Goal: Check status: Check status

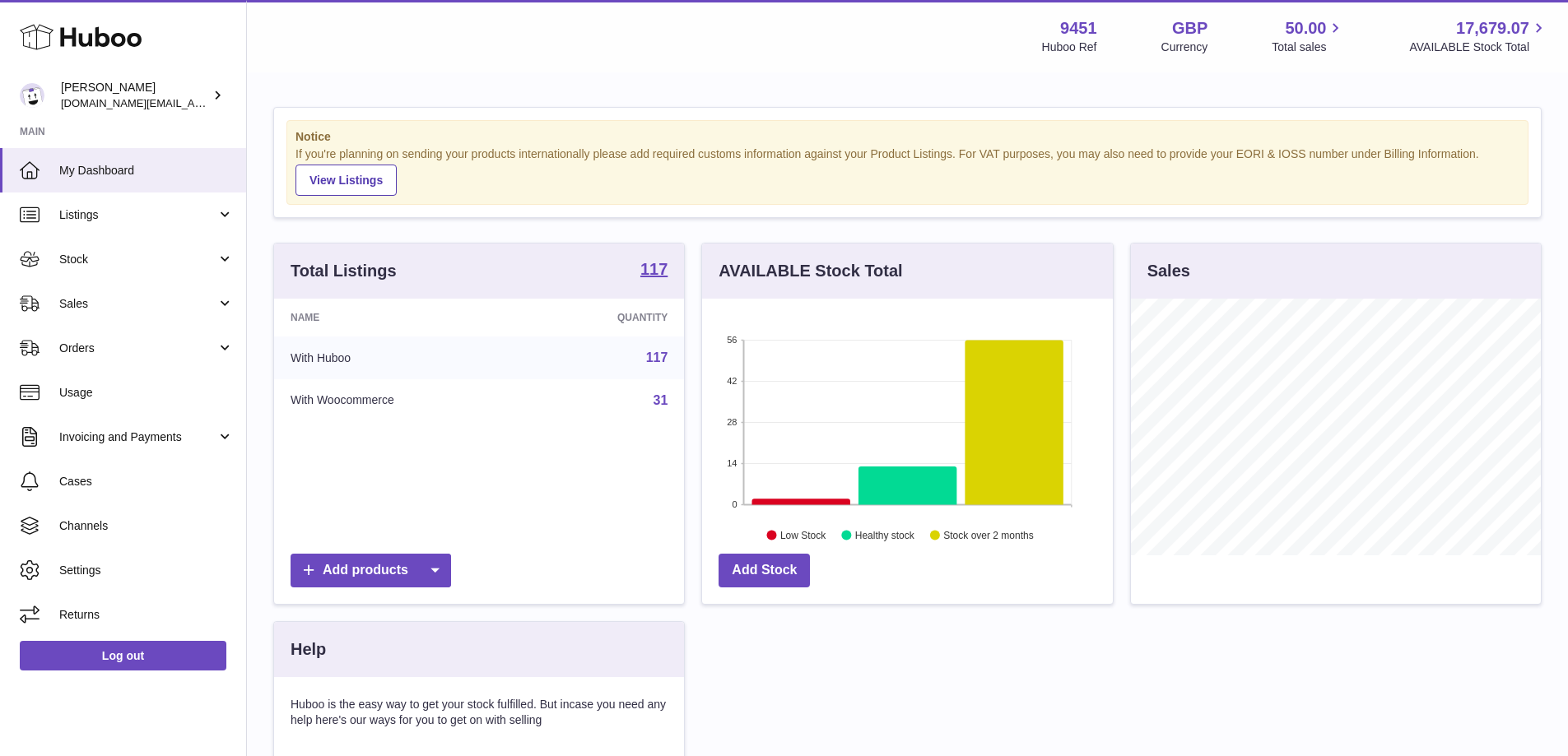
scroll to position [257, 410]
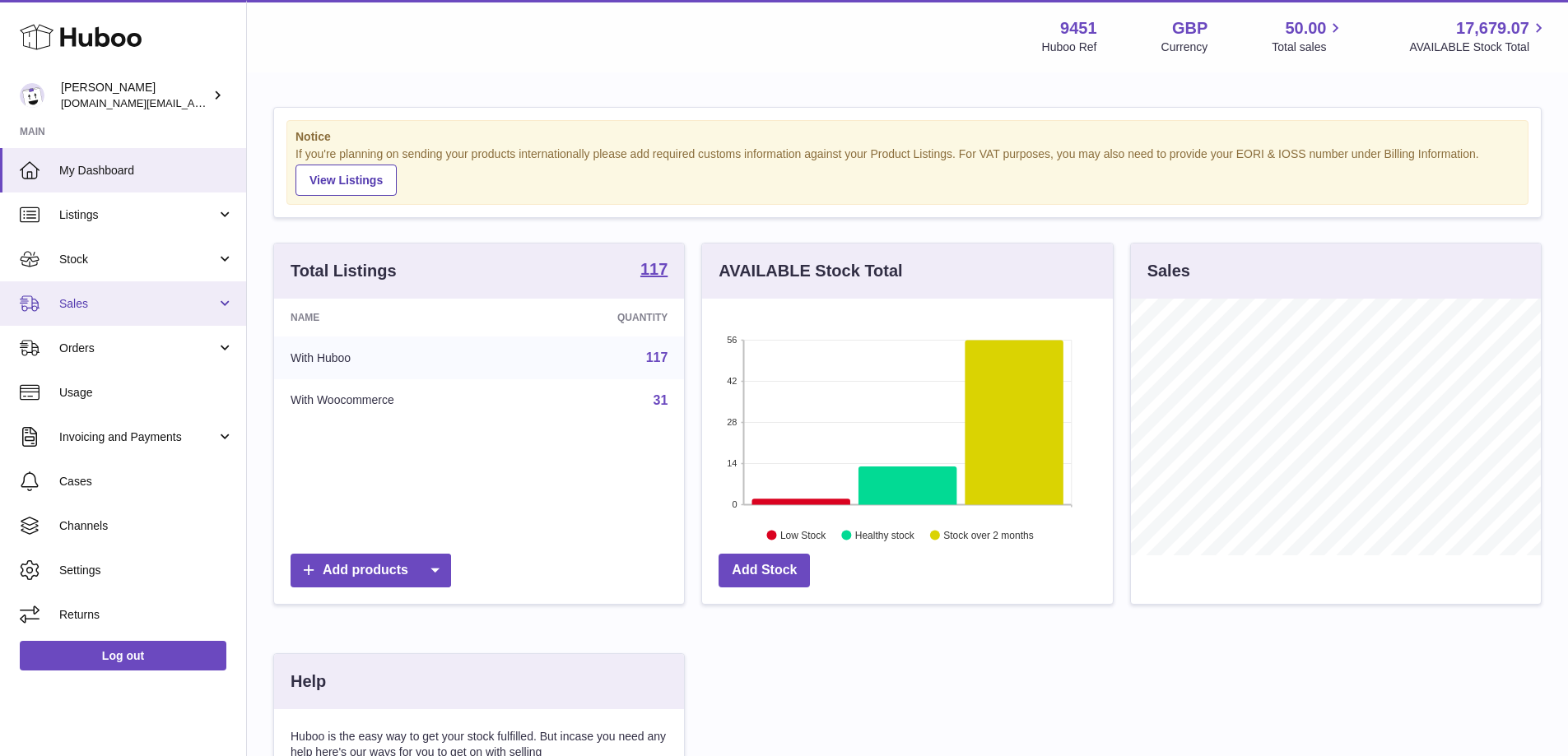
click at [163, 313] on link "Sales" at bounding box center [123, 303] width 246 height 44
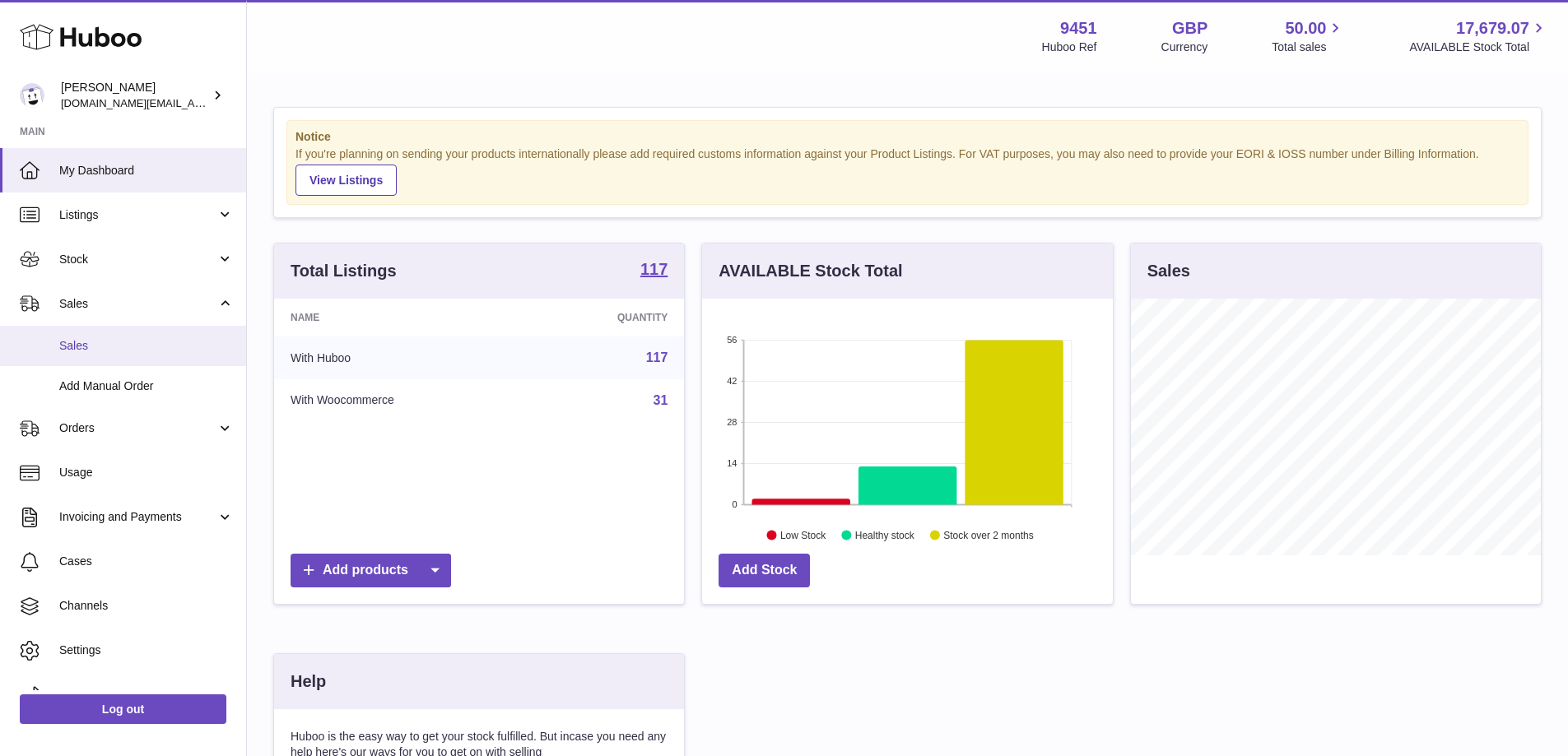
click at [172, 338] on span "Sales" at bounding box center [147, 346] width 175 height 15
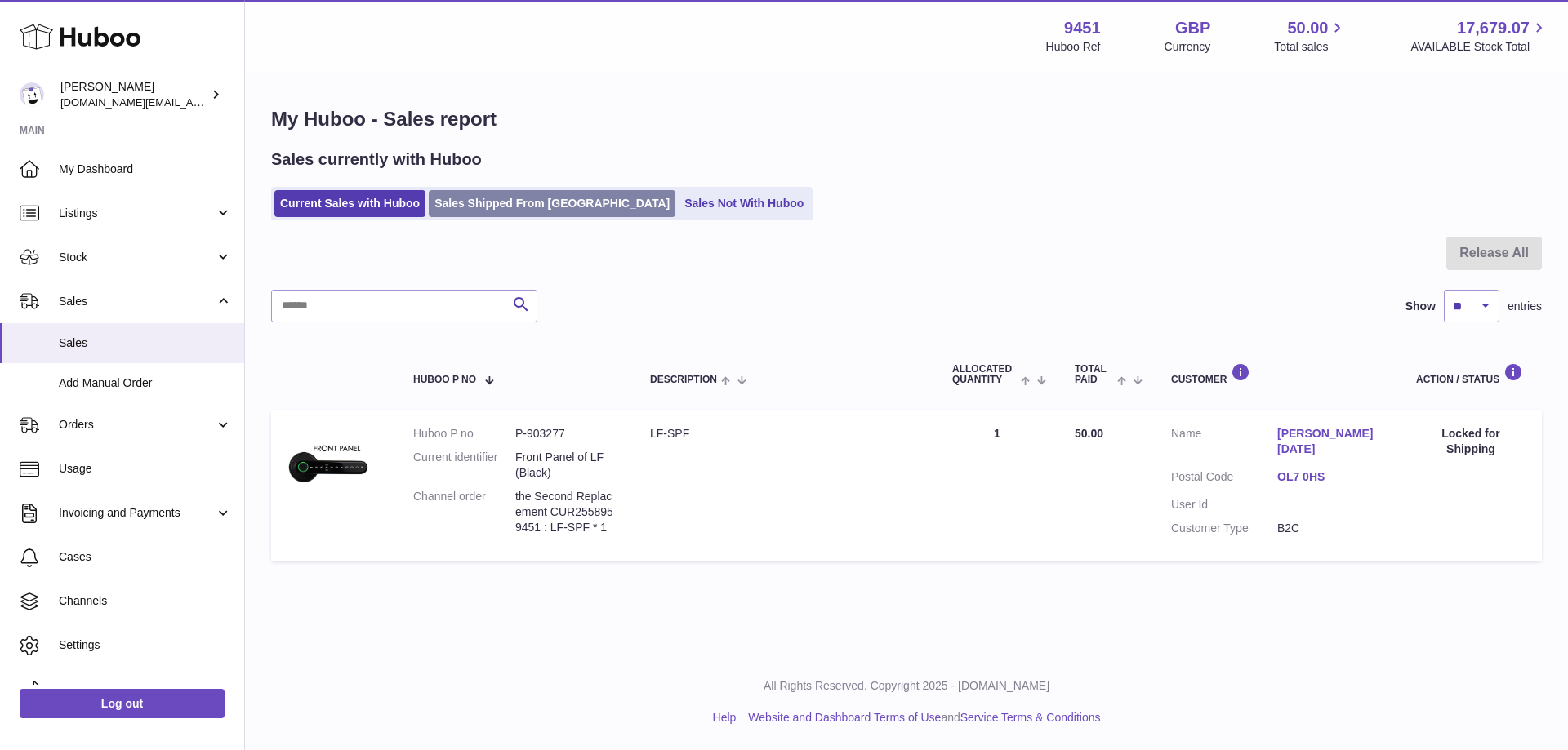
click at [517, 207] on link "Sales Shipped From [GEOGRAPHIC_DATA]" at bounding box center [552, 203] width 246 height 27
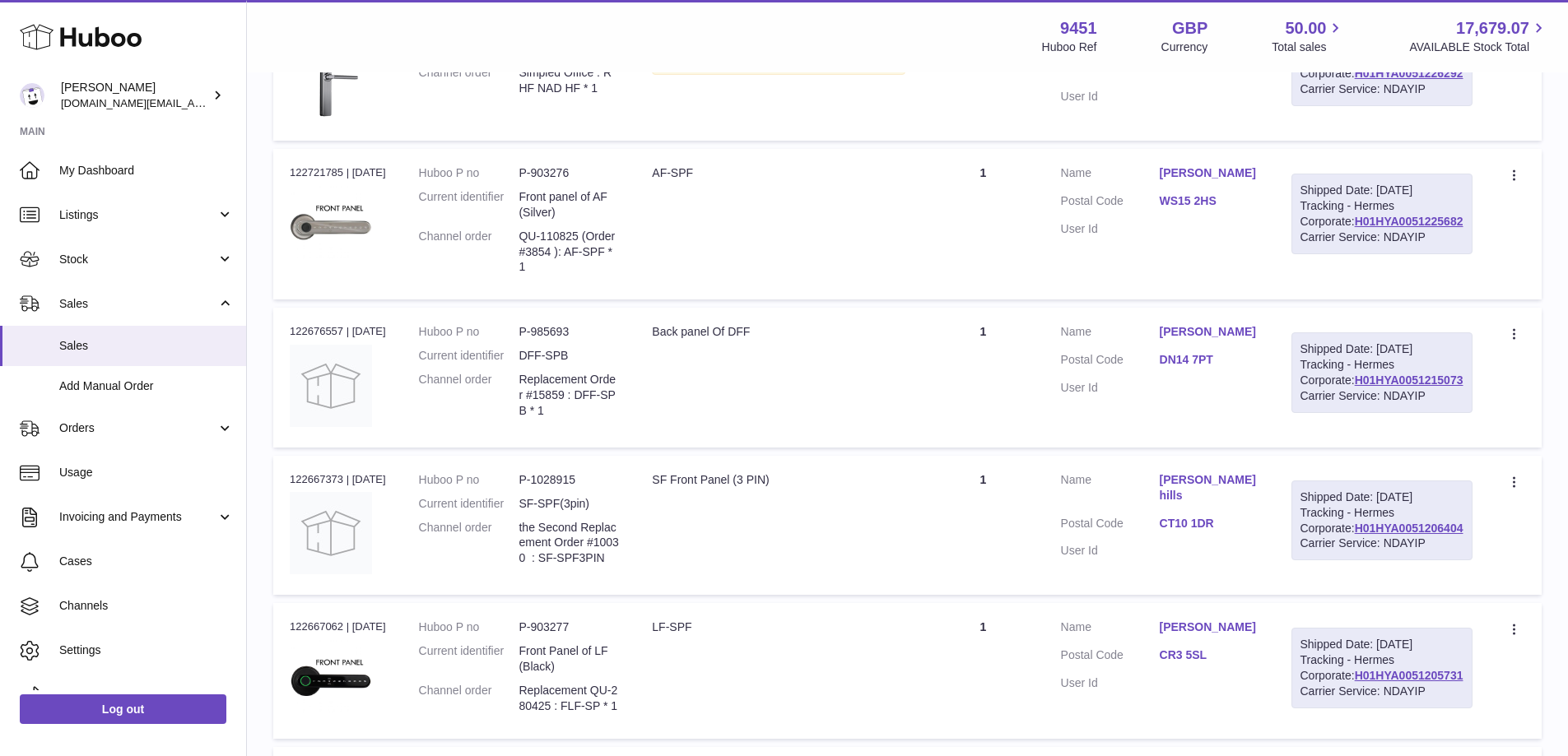
scroll to position [679, 0]
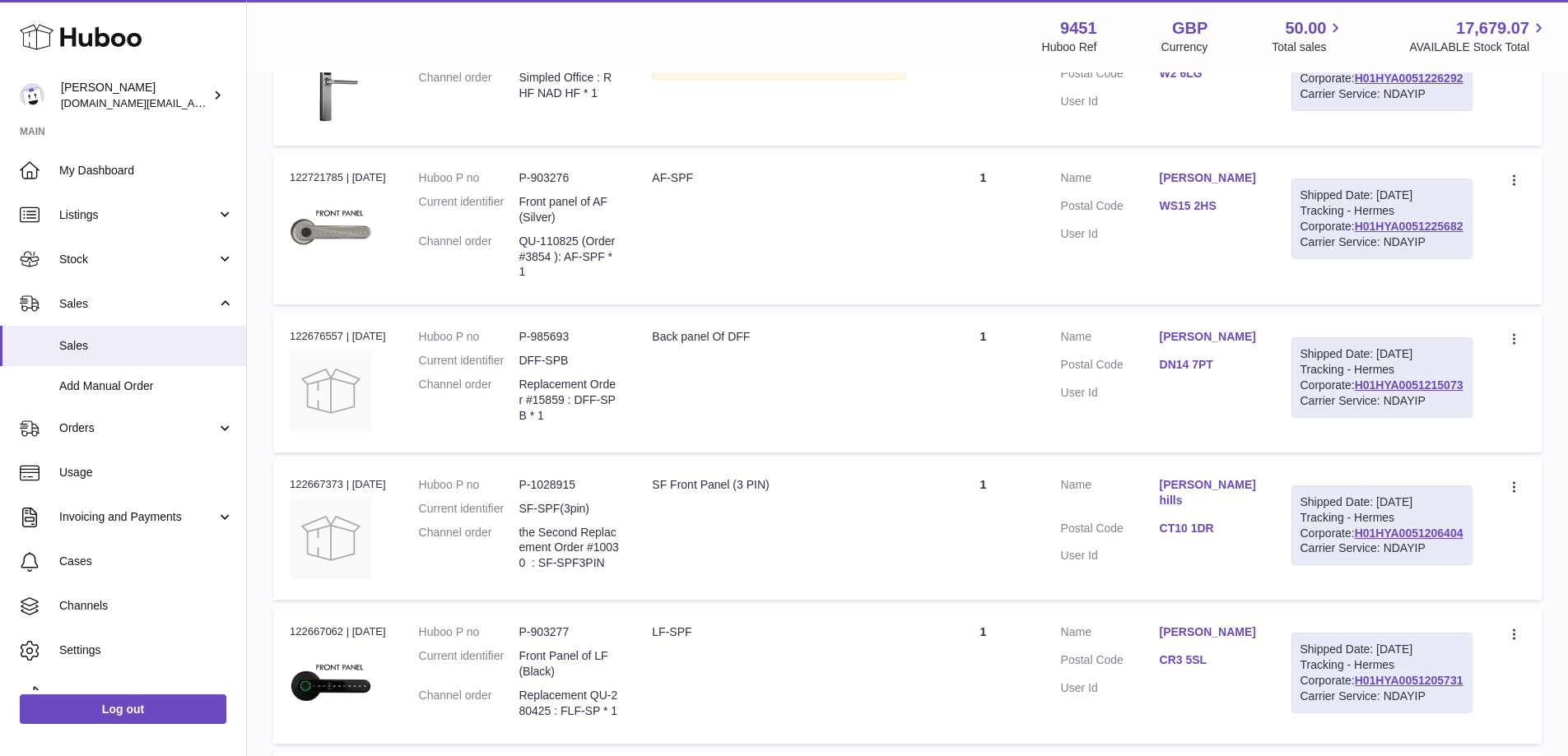
click at [1024, 304] on td "Quantity 1" at bounding box center [983, 230] width 122 height 151
